Goal: Information Seeking & Learning: Learn about a topic

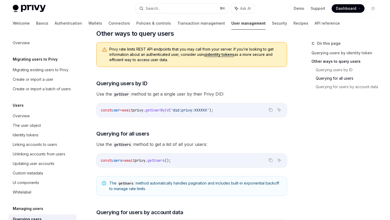
scroll to position [93, 0]
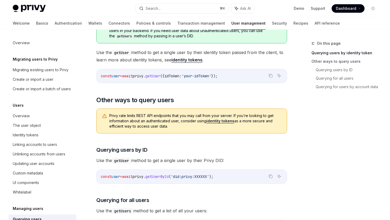
click at [359, 6] on icon at bounding box center [359, 8] width 1 height 5
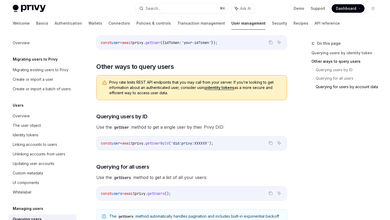
scroll to position [0, 0]
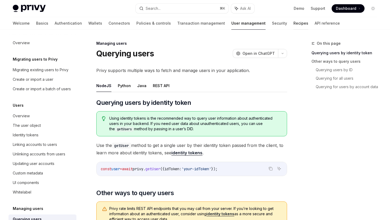
click at [293, 22] on link "Recipes" at bounding box center [300, 23] width 15 height 13
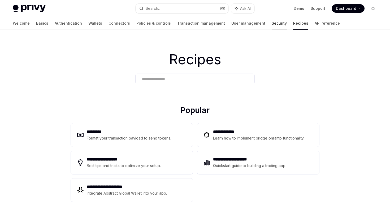
click at [272, 20] on link "Security" at bounding box center [279, 23] width 15 height 13
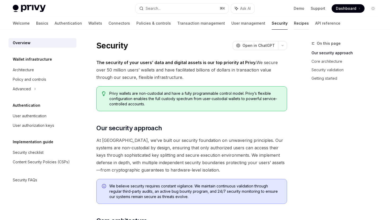
click at [294, 25] on link "Recipes" at bounding box center [301, 23] width 15 height 13
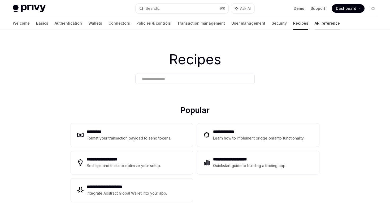
click at [315, 25] on link "API reference" at bounding box center [327, 23] width 25 height 13
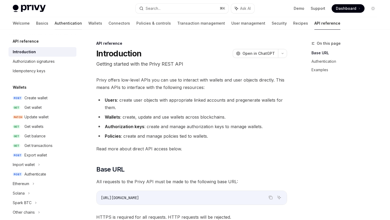
click at [55, 21] on link "Authentication" at bounding box center [68, 23] width 27 height 13
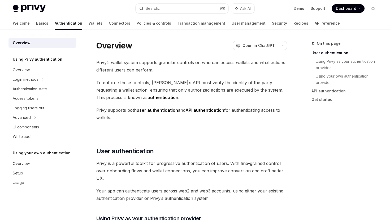
click at [25, 22] on div "Welcome Basics Authentication Wallets Connectors Policies & controls Transactio…" at bounding box center [176, 23] width 327 height 13
click at [36, 23] on link "Basics" at bounding box center [42, 23] width 12 height 13
type textarea "*"
